Goal: Task Accomplishment & Management: Complete application form

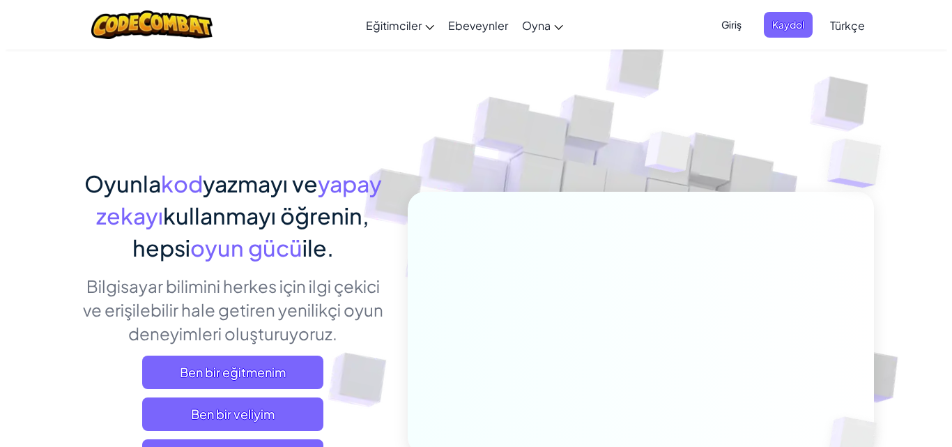
scroll to position [209, 0]
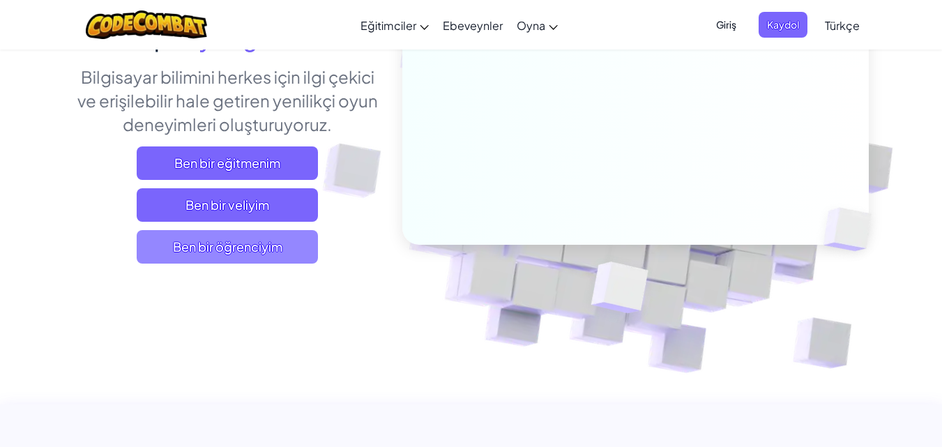
click at [238, 259] on span "Ben bir öğrenciyim" at bounding box center [227, 246] width 181 height 33
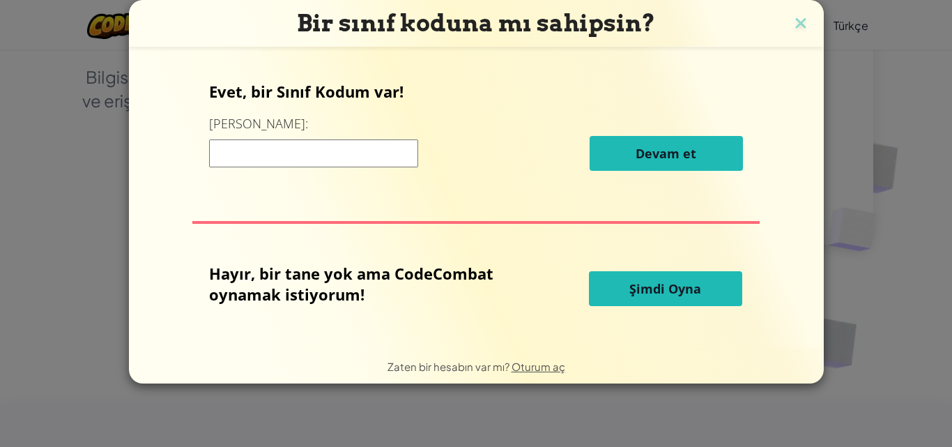
click at [369, 162] on input at bounding box center [313, 153] width 209 height 28
type input "RiceSideDuck"
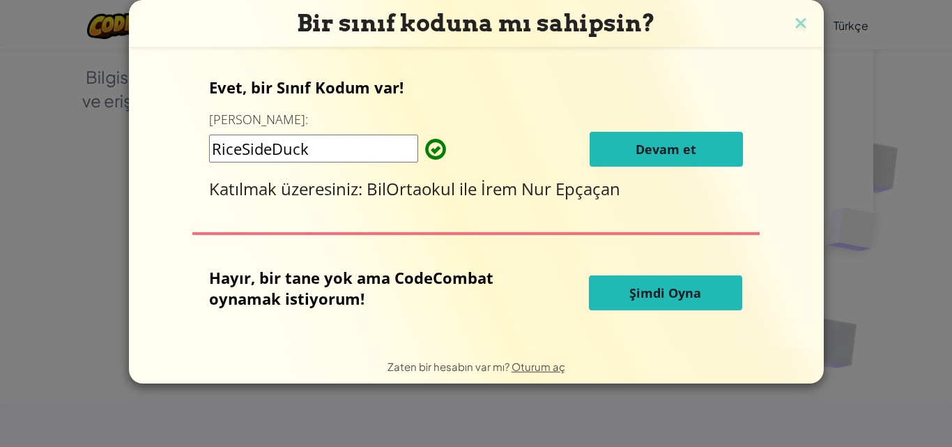
click at [693, 149] on span "Devam et" at bounding box center [666, 149] width 61 height 17
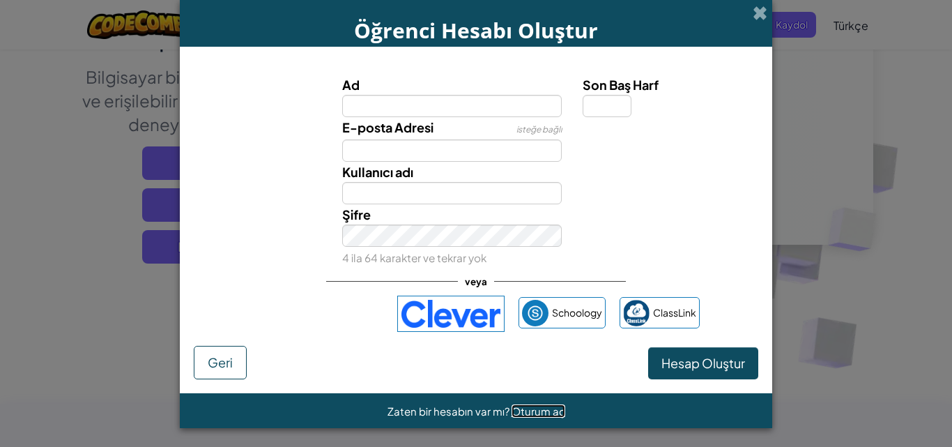
click at [521, 413] on span "Oturum aç" at bounding box center [539, 410] width 54 height 13
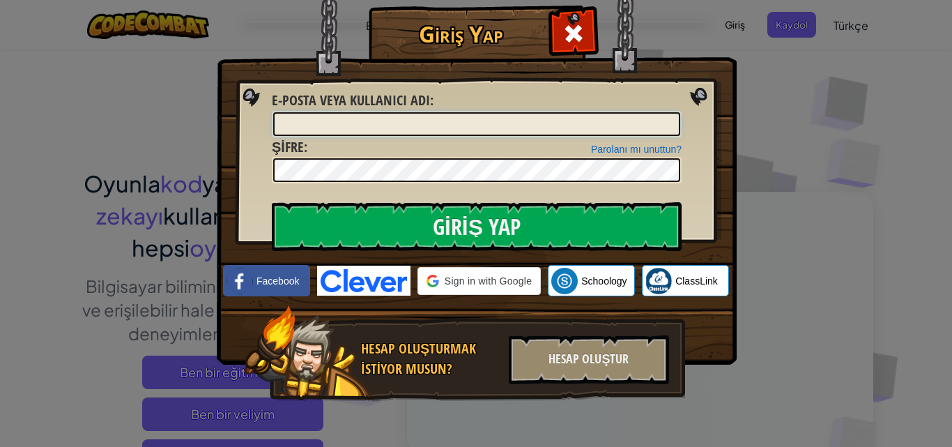
type input "[PERSON_NAME]"
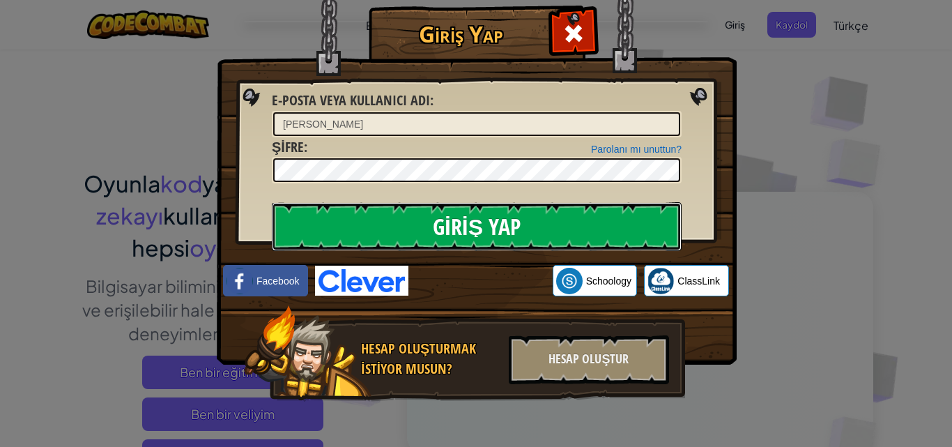
click at [379, 230] on input "Giriş Yap" at bounding box center [477, 226] width 410 height 49
